Goal: Task Accomplishment & Management: Complete application form

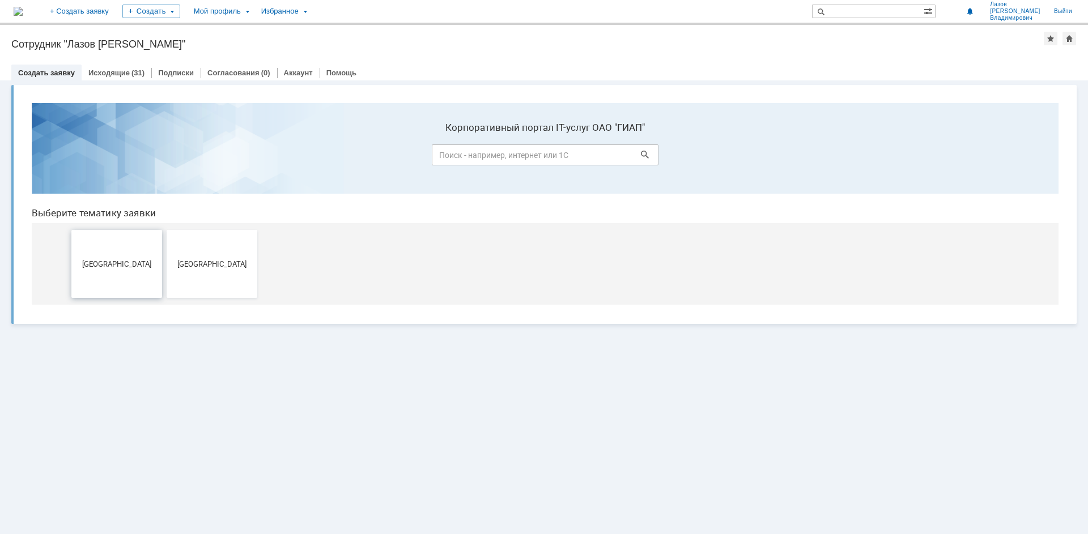
click at [101, 270] on button "[GEOGRAPHIC_DATA]" at bounding box center [116, 264] width 91 height 68
click at [117, 277] on button "[GEOGRAPHIC_DATA]" at bounding box center [116, 264] width 91 height 68
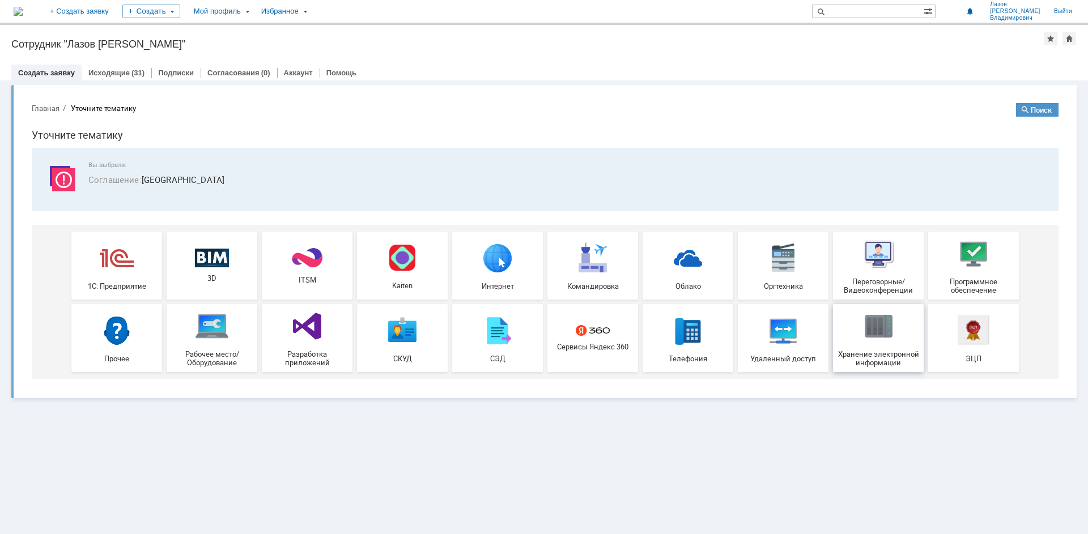
click at [900, 326] on div "Хранение электронной информации" at bounding box center [878, 338] width 84 height 58
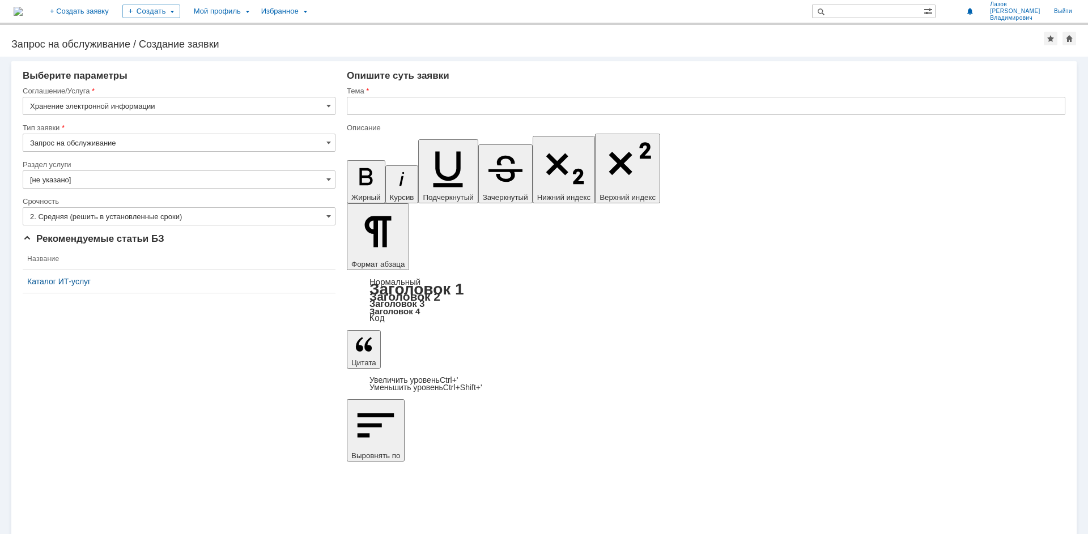
click at [112, 145] on input "Запрос на обслуживание" at bounding box center [179, 143] width 313 height 18
click at [96, 185] on span "Запрос на обслуживание" at bounding box center [179, 182] width 298 height 9
type input "Запрос на обслуживание"
click at [102, 185] on input "[не указано]" at bounding box center [179, 180] width 313 height 18
click at [102, 185] on input "text" at bounding box center [179, 180] width 313 height 18
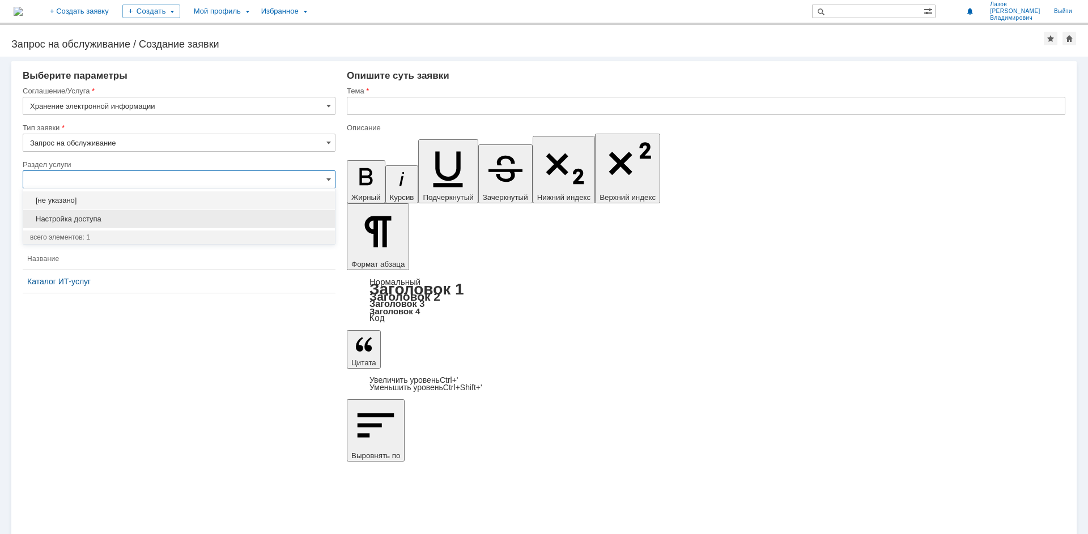
click at [88, 218] on span "Настройка доступа" at bounding box center [179, 219] width 298 height 9
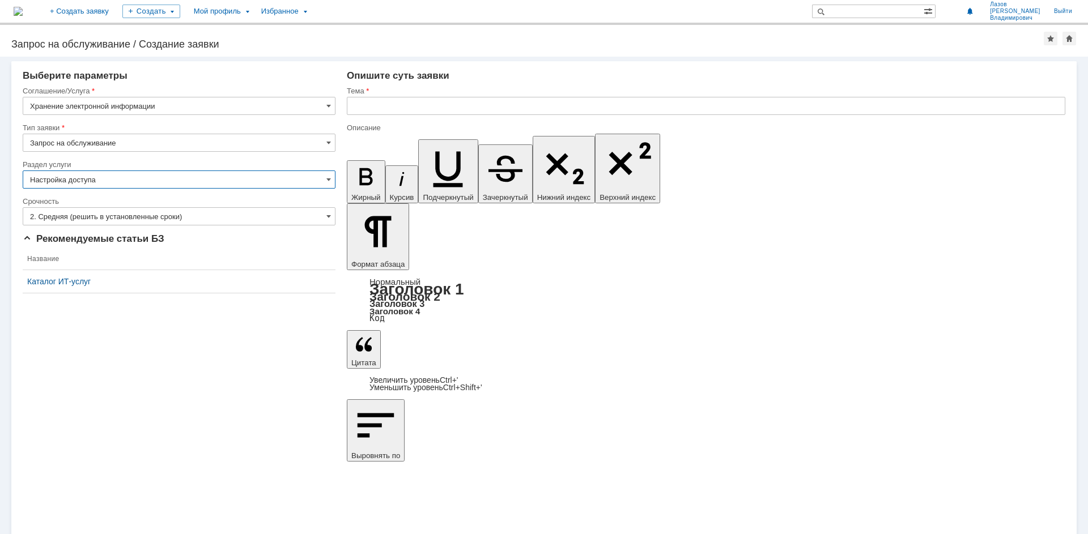
type input "Настройка доступа"
click at [98, 219] on input "2. Средняя (решить в установленные сроки)" at bounding box center [179, 216] width 313 height 18
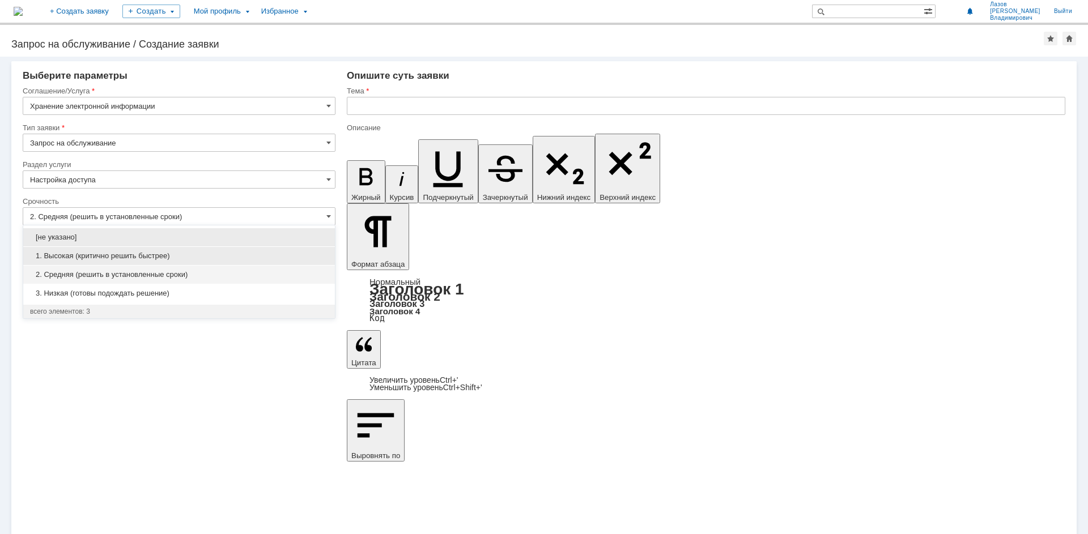
click at [93, 254] on span "1. Высокая (критично решить быстрее)" at bounding box center [179, 256] width 298 height 9
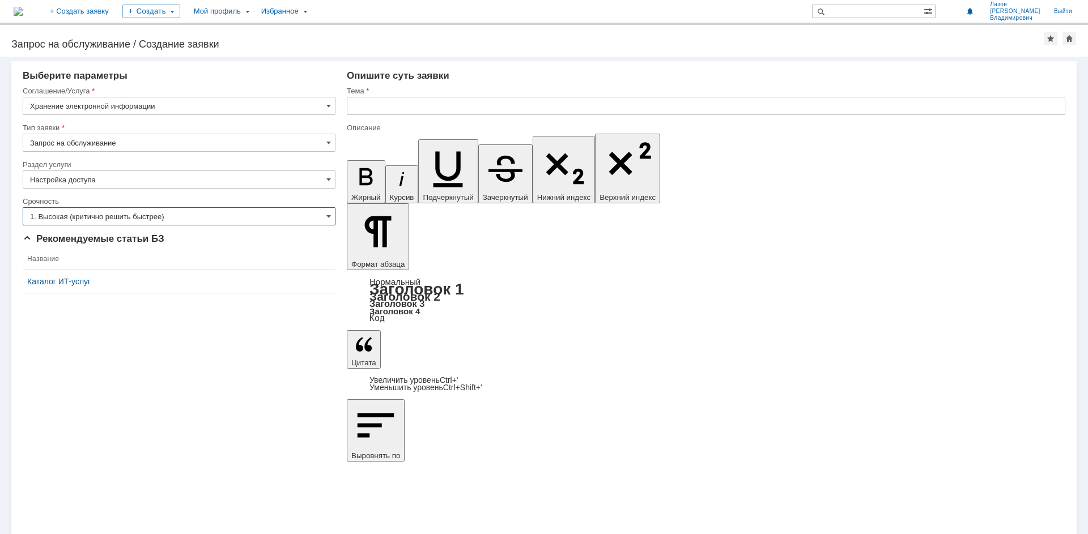
type input "1. Высокая (критично решить быстрее)"
click at [428, 98] on input "text" at bounding box center [706, 106] width 718 height 18
type input "L"
type input "Доступ для [PERSON_NAME] АА"
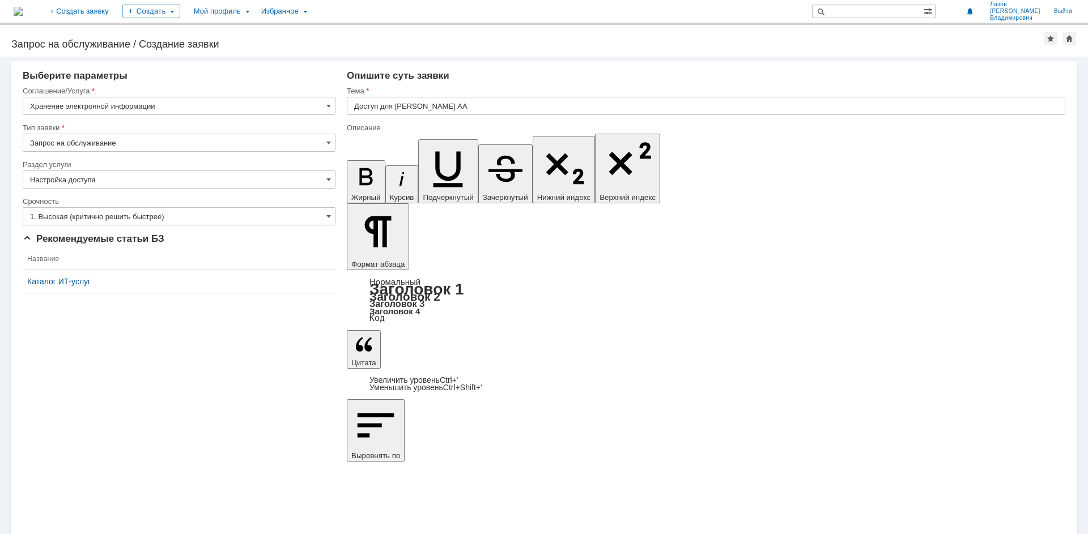
scroll to position [652, 4]
